Goal: Task Accomplishment & Management: Complete application form

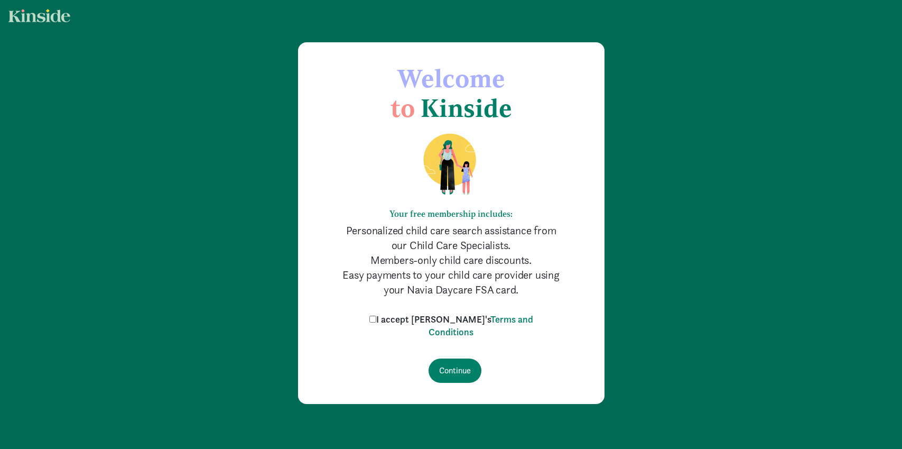
click at [404, 321] on label "I accept Kinside's Terms and Conditions" at bounding box center [451, 325] width 169 height 25
click at [376, 321] on input "I accept Kinside's Terms and Conditions" at bounding box center [372, 319] width 7 height 7
checkbox input "true"
click at [453, 367] on input "Continue" at bounding box center [455, 370] width 53 height 24
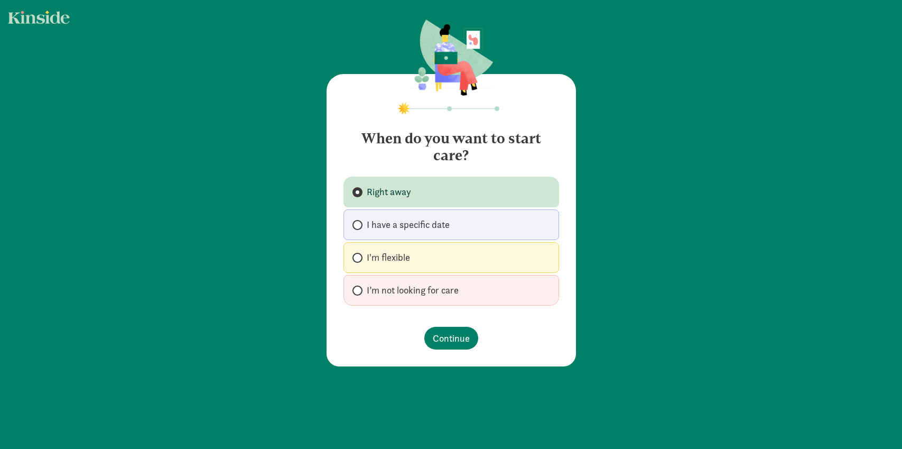
click at [434, 288] on span "I’m not looking for care" at bounding box center [413, 290] width 92 height 13
click at [359, 288] on input "I’m not looking for care" at bounding box center [356, 290] width 7 height 7
radio input "true"
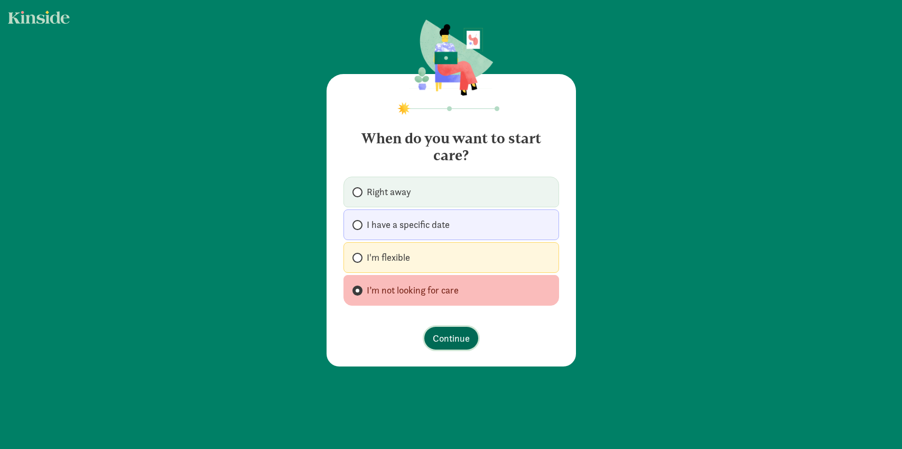
click at [456, 336] on span "Continue" at bounding box center [451, 338] width 37 height 14
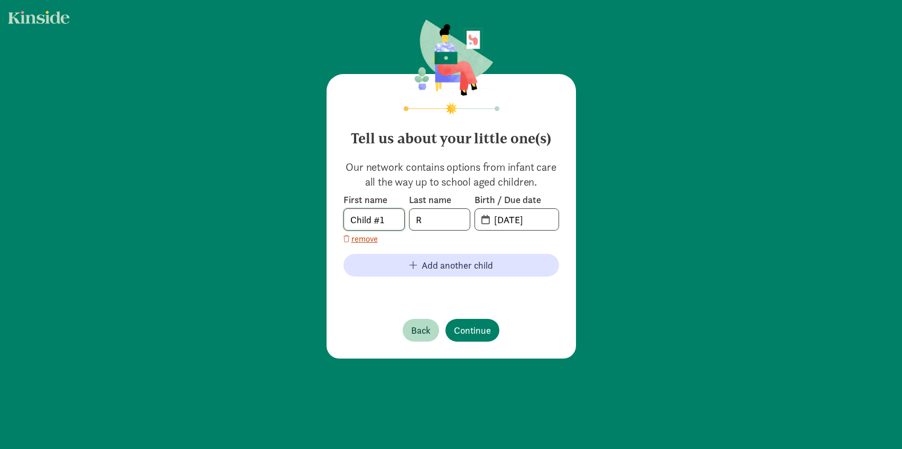
click at [357, 214] on input "Child #1" at bounding box center [374, 219] width 60 height 21
type input "Camila"
drag, startPoint x: 539, startPoint y: 216, endPoint x: 439, endPoint y: 206, distance: 100.4
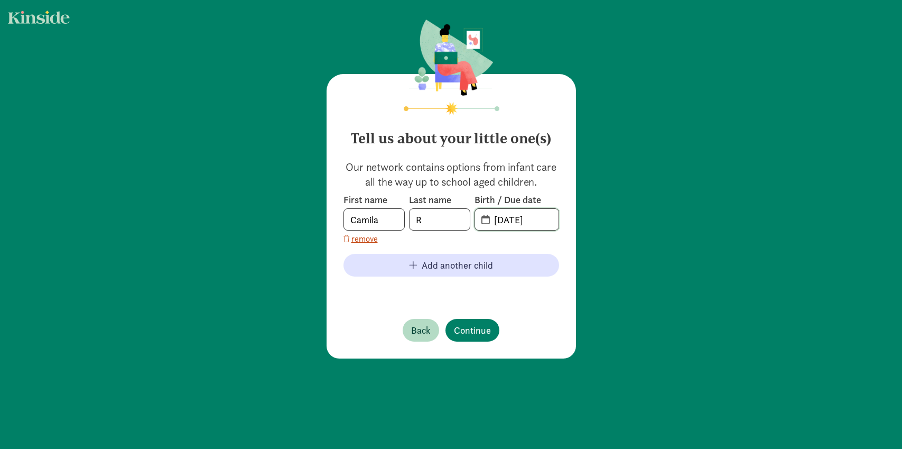
click at [439, 206] on div "First name [PERSON_NAME] Last name R Birth / Due date [DATE]" at bounding box center [452, 211] width 216 height 37
type input "[DATE]"
click at [467, 339] on button "Continue" at bounding box center [473, 330] width 54 height 23
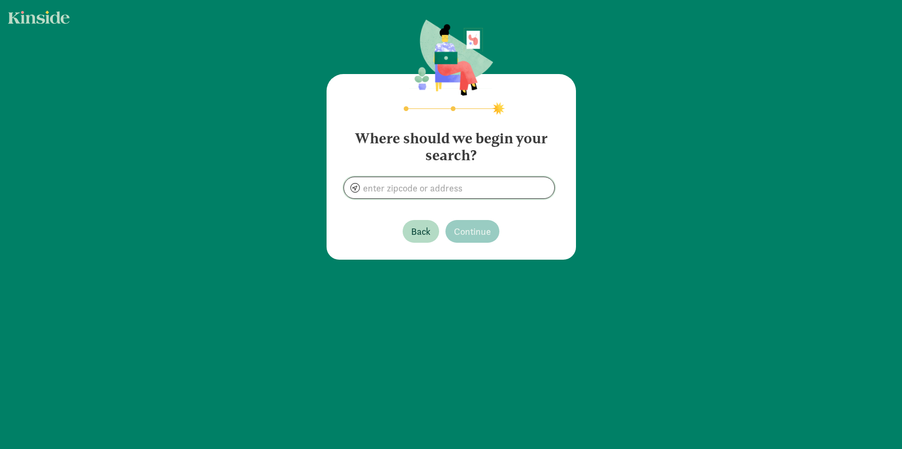
click at [446, 186] on input at bounding box center [449, 187] width 210 height 21
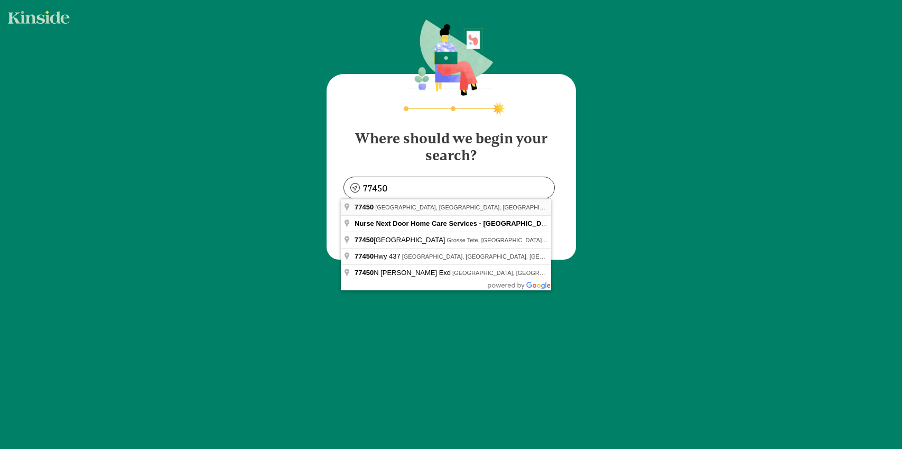
type input "[GEOGRAPHIC_DATA], [GEOGRAPHIC_DATA]"
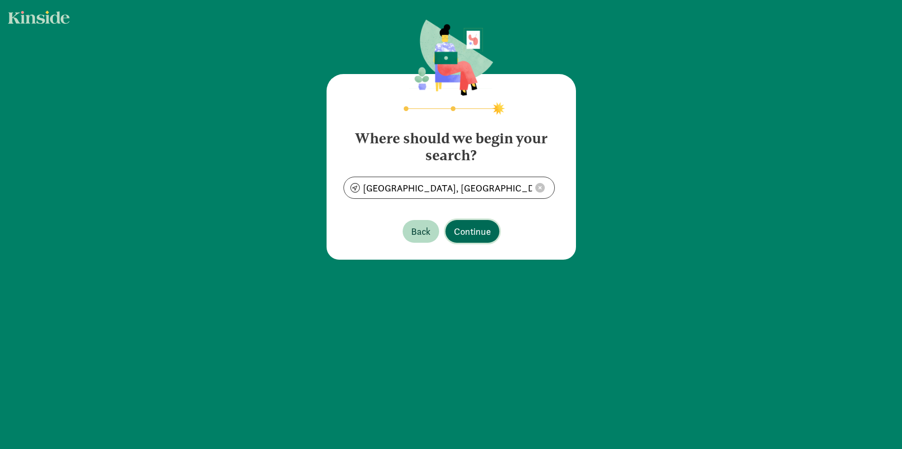
click at [480, 231] on span "Continue" at bounding box center [472, 231] width 37 height 14
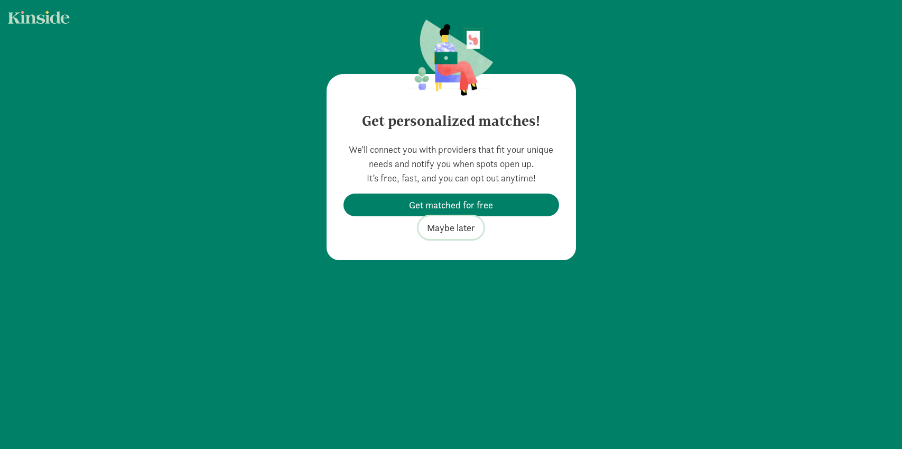
click at [456, 225] on span "Maybe later" at bounding box center [451, 227] width 48 height 14
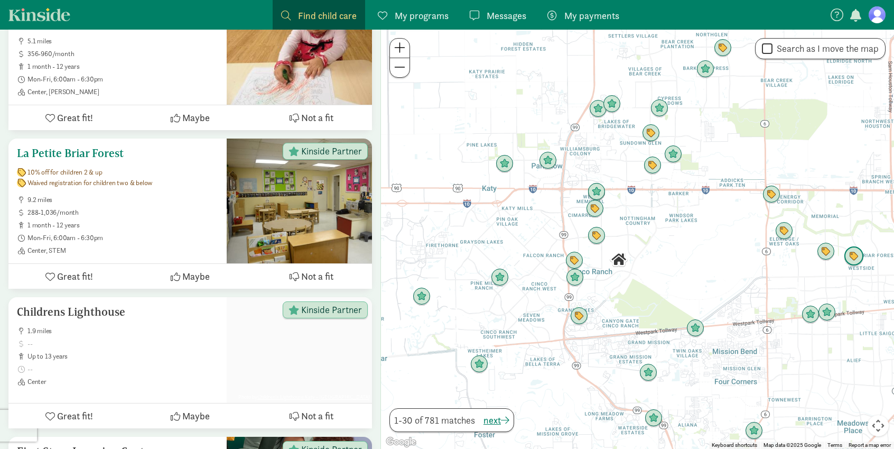
scroll to position [2391, 0]
